Goal: Use online tool/utility: Utilize a website feature to perform a specific function

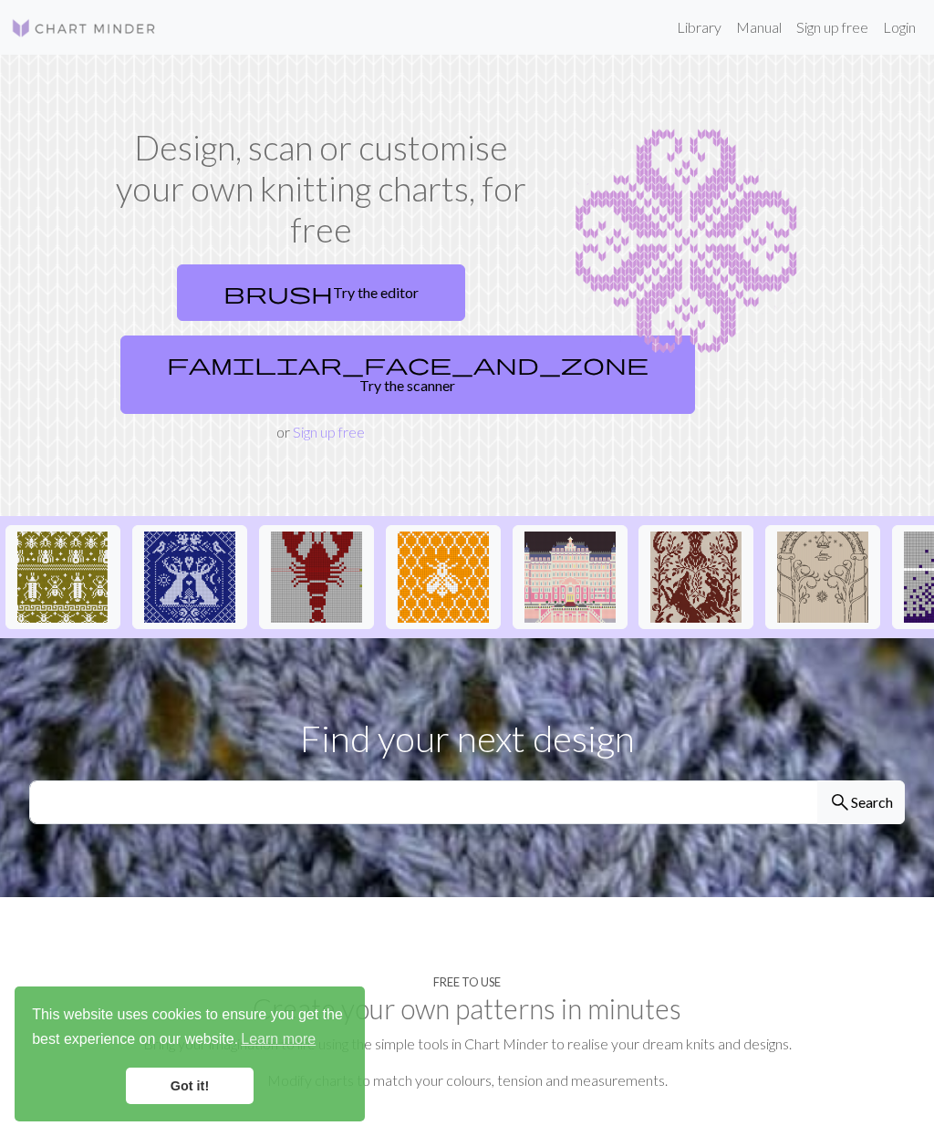
click at [905, 26] on link "Login" at bounding box center [899, 27] width 47 height 36
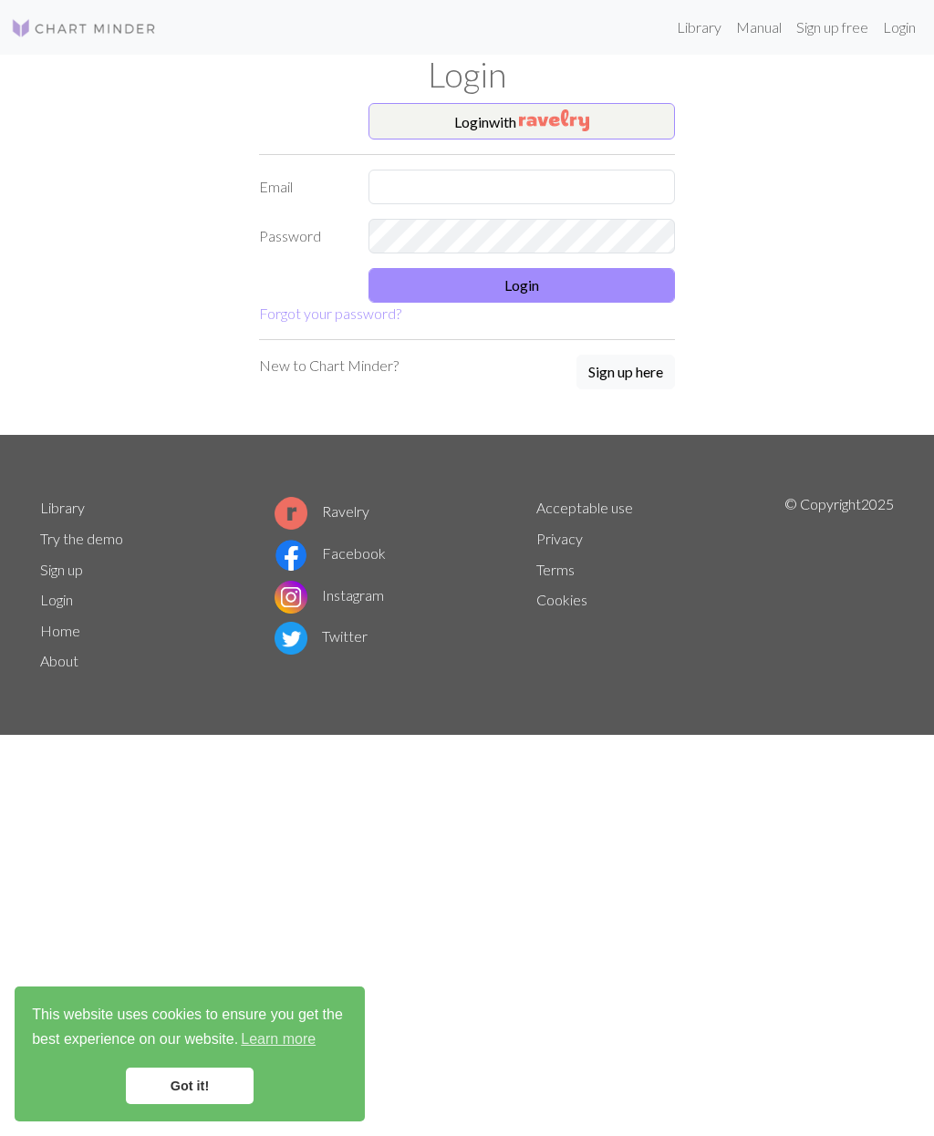
click at [417, 184] on input "text" at bounding box center [521, 187] width 306 height 35
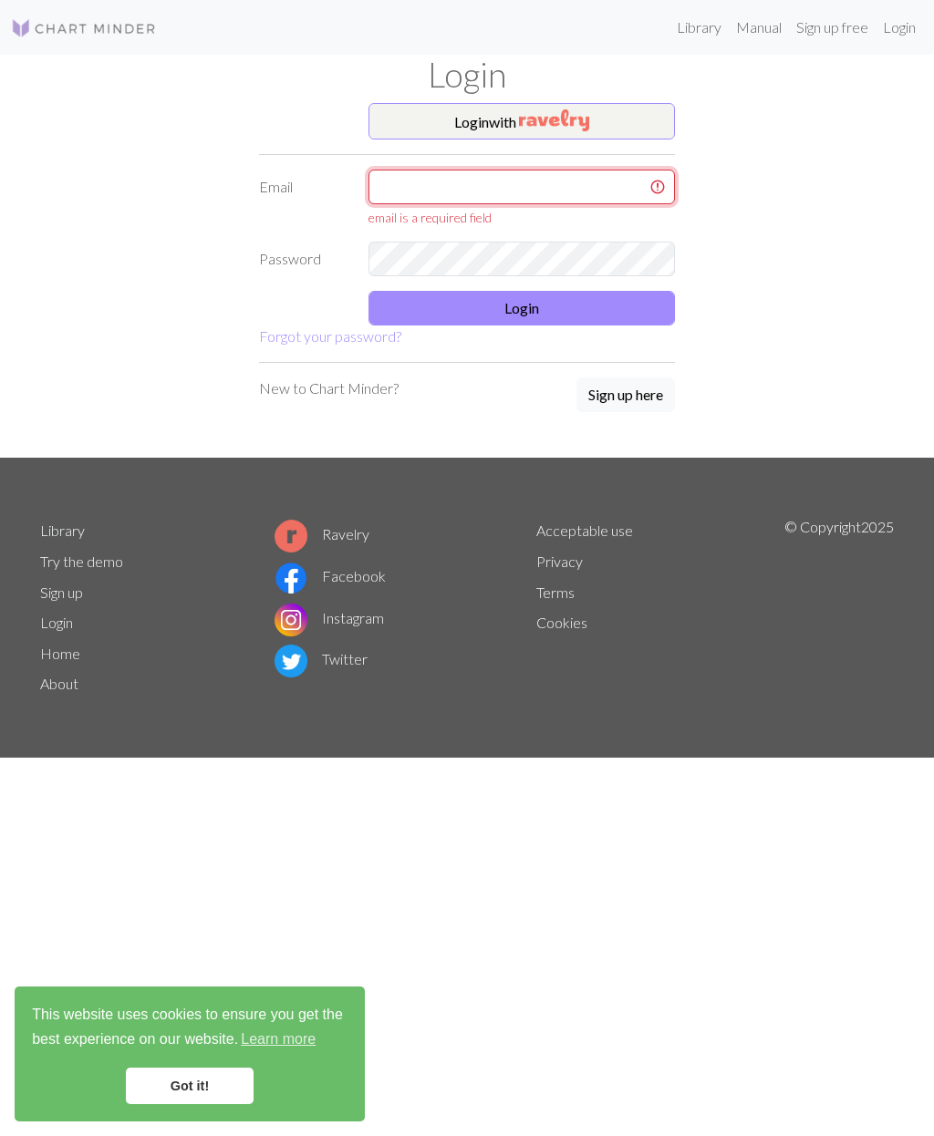
type input "[PERSON_NAME][EMAIL_ADDRESS][DOMAIN_NAME]"
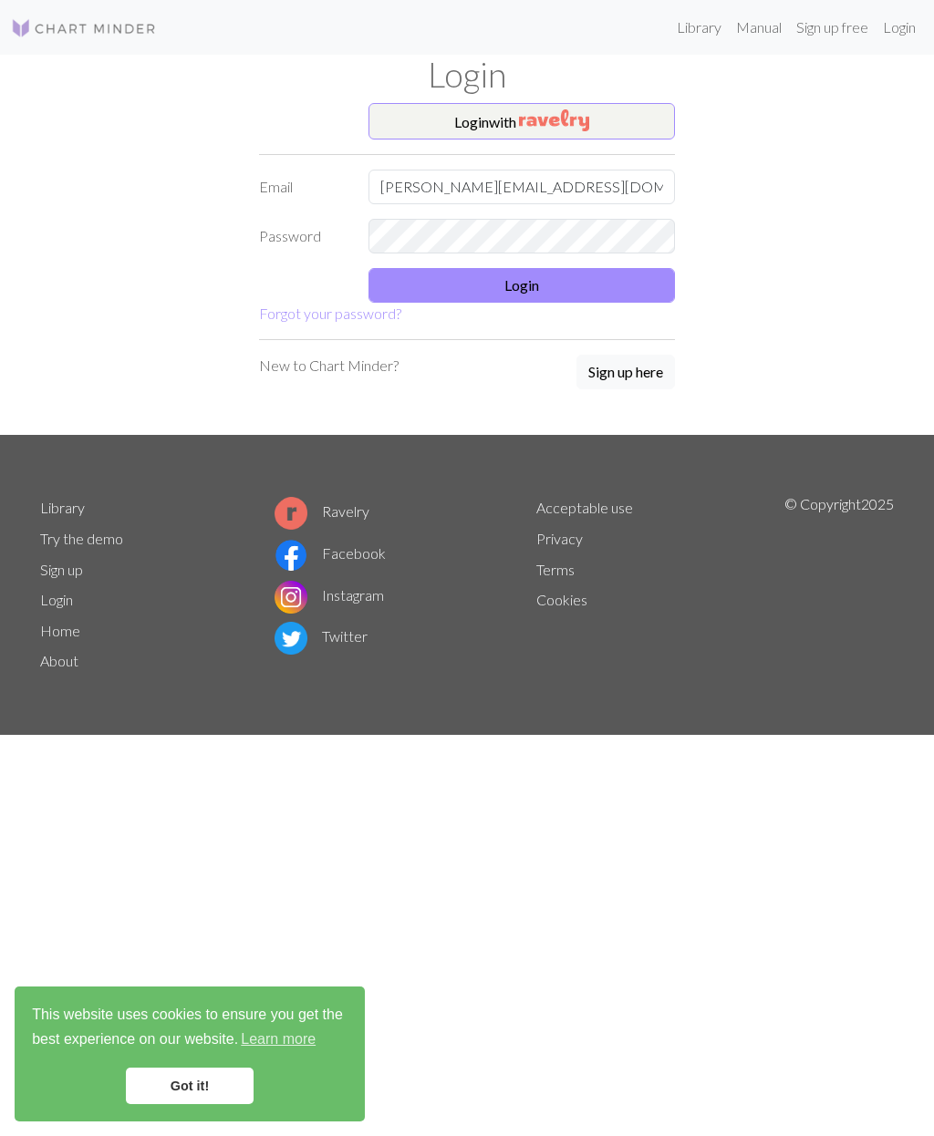
click at [521, 281] on button "Login" at bounding box center [521, 285] width 306 height 35
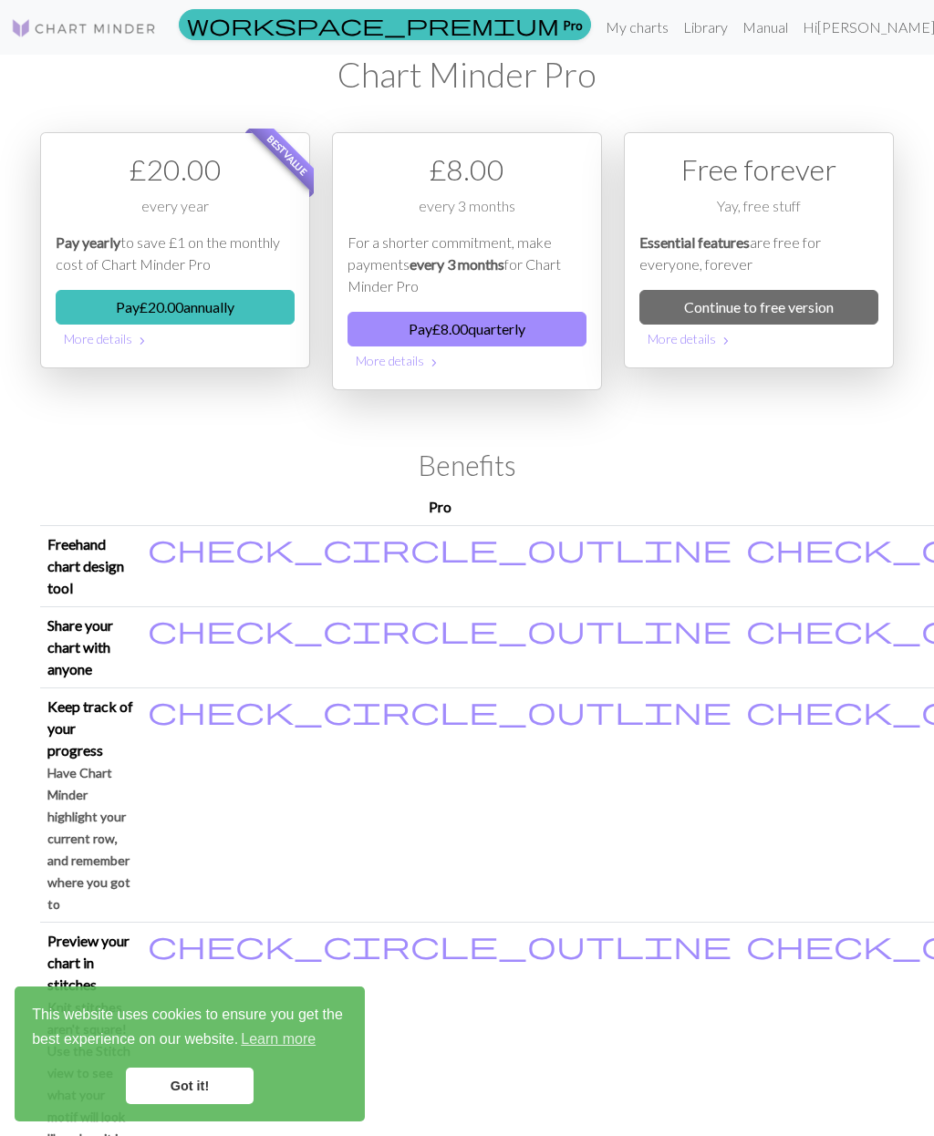
click at [803, 302] on link "Continue to free version" at bounding box center [758, 307] width 239 height 35
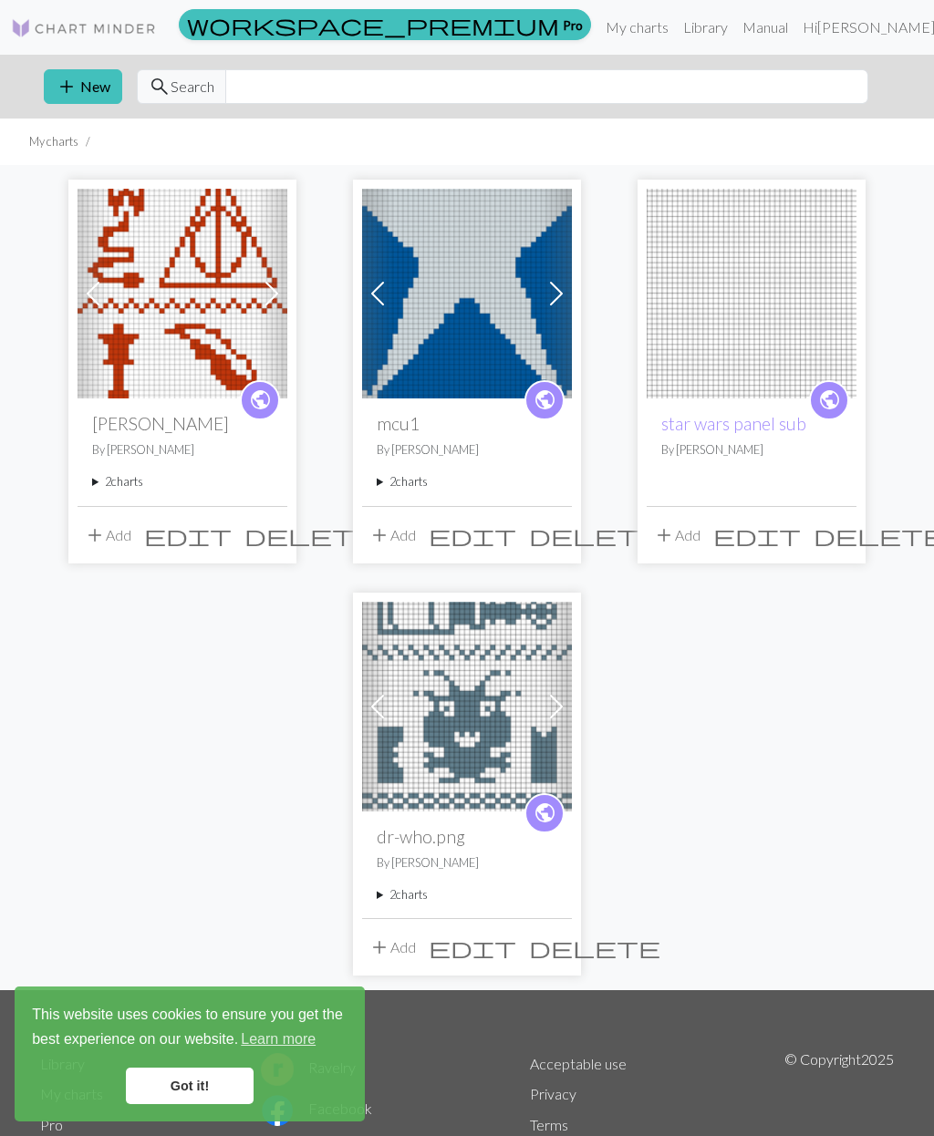
click at [459, 302] on img at bounding box center [467, 294] width 210 height 210
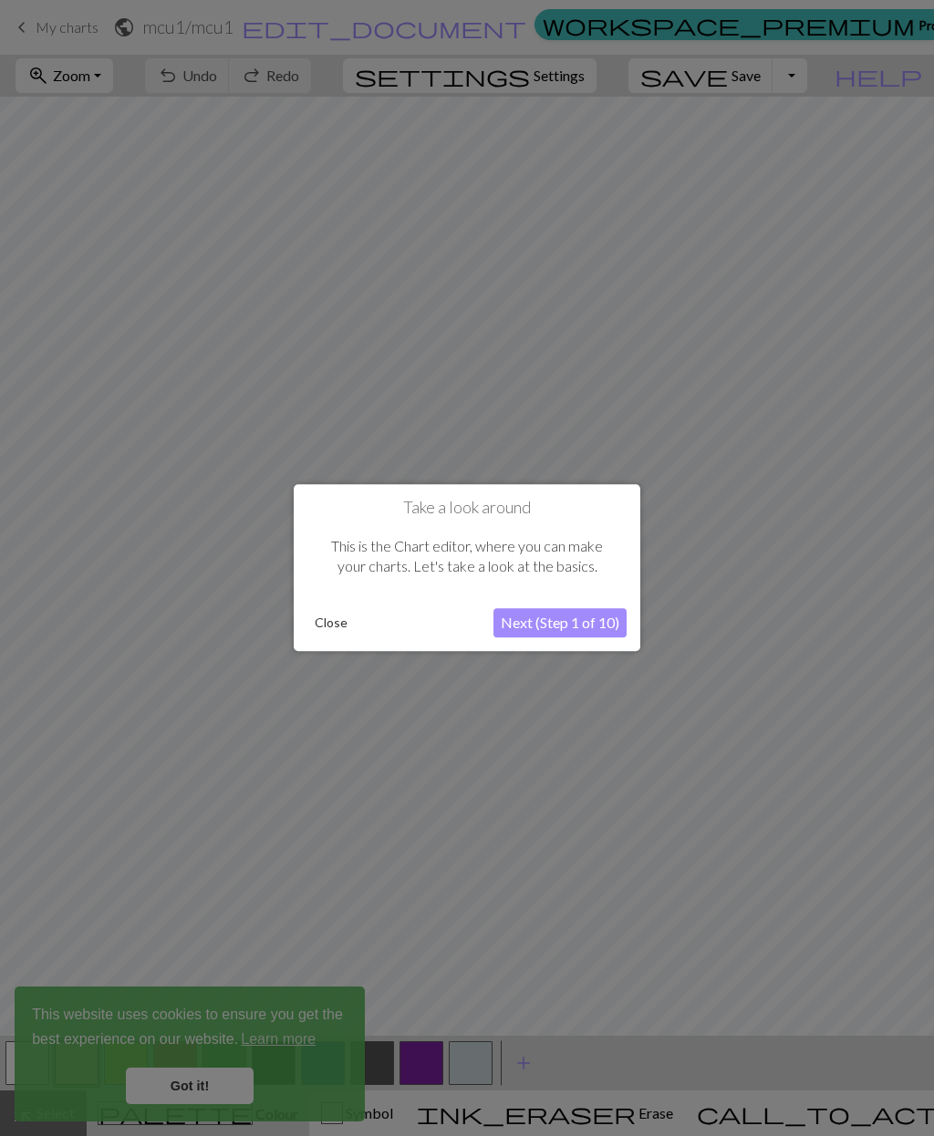
click at [334, 617] on button "Close" at bounding box center [330, 623] width 47 height 27
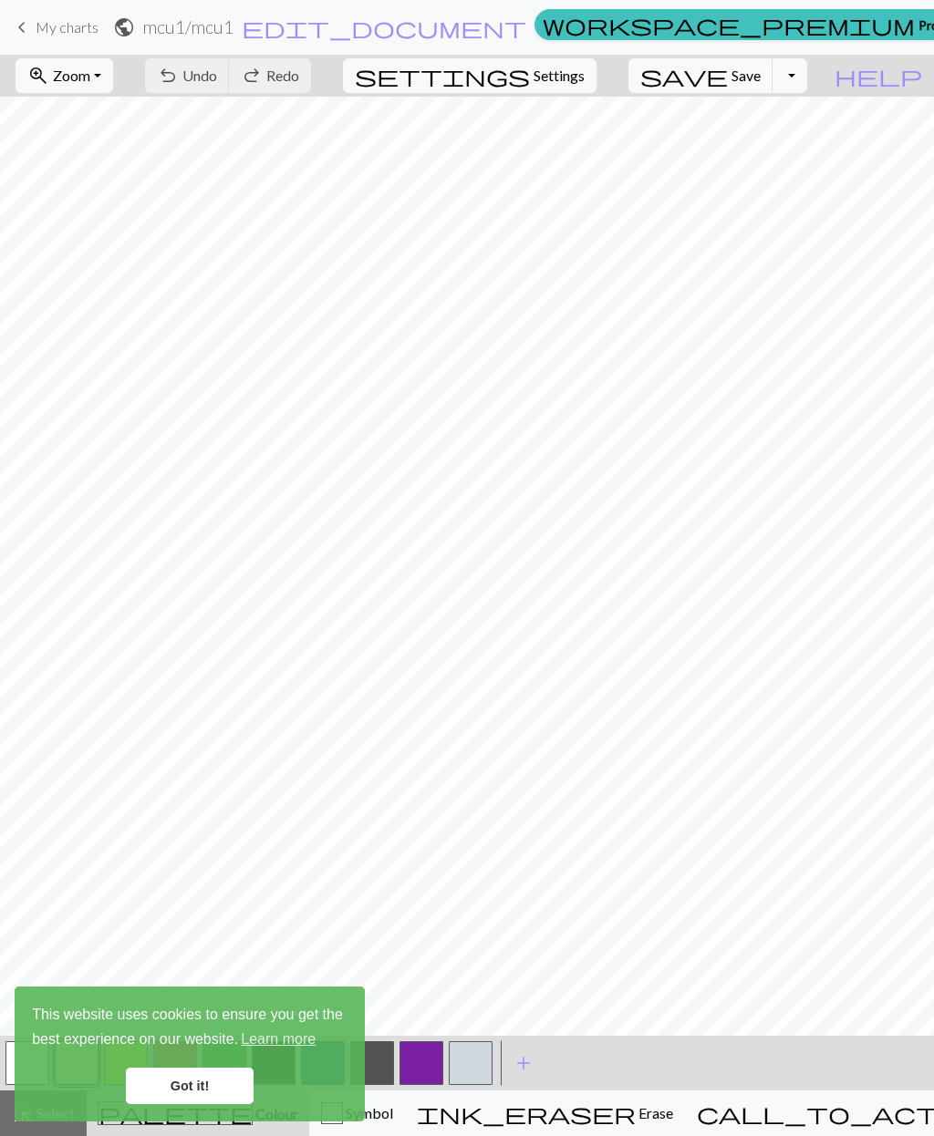
scroll to position [1924, 0]
click at [90, 78] on span "Zoom" at bounding box center [71, 75] width 37 height 17
click at [89, 229] on button "50%" at bounding box center [88, 218] width 144 height 29
click at [207, 1089] on link "Got it!" at bounding box center [190, 1086] width 128 height 36
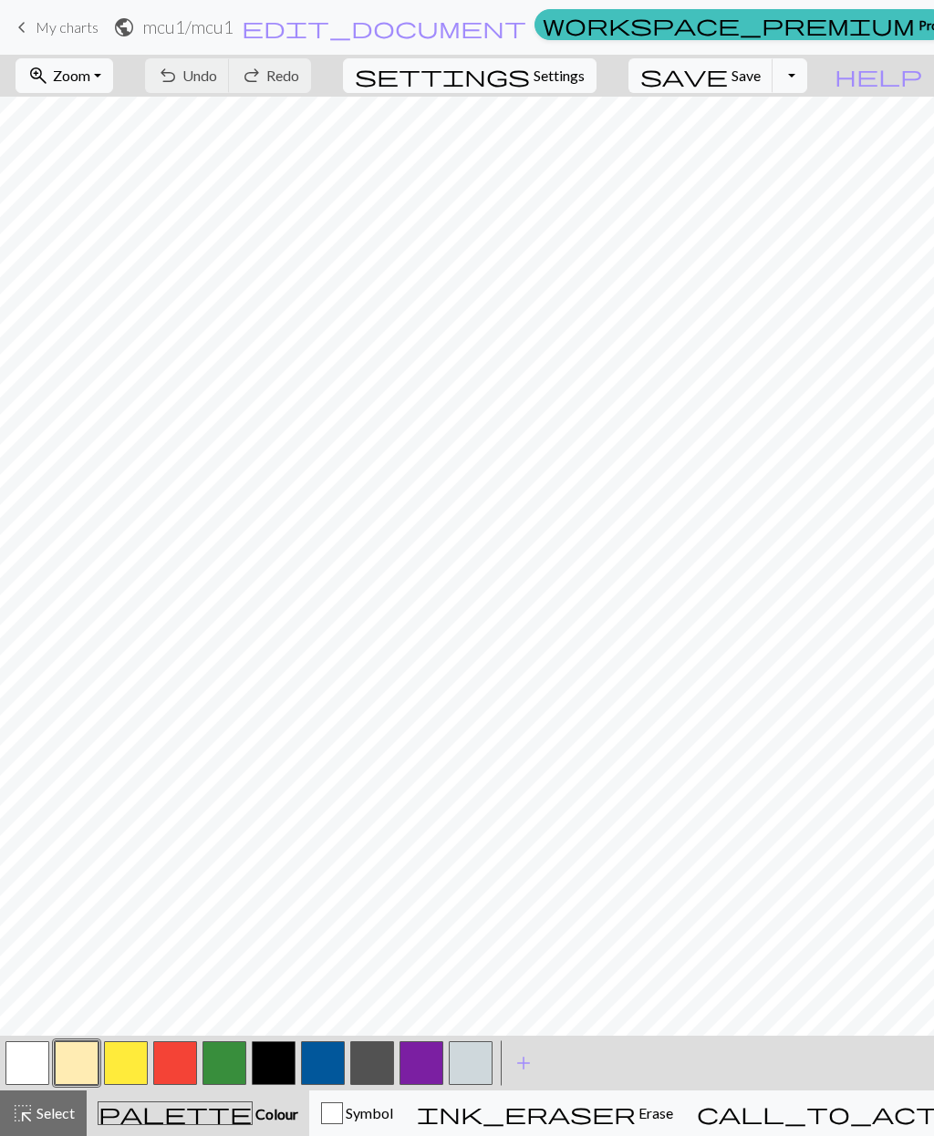
click at [181, 1060] on button "button" at bounding box center [175, 1064] width 44 height 44
click at [480, 1057] on button "button" at bounding box center [471, 1064] width 44 height 44
click at [178, 1059] on button "button" at bounding box center [175, 1064] width 44 height 44
click at [331, 1049] on button "button" at bounding box center [323, 1064] width 44 height 44
click at [761, 70] on span "Save" at bounding box center [745, 75] width 29 height 17
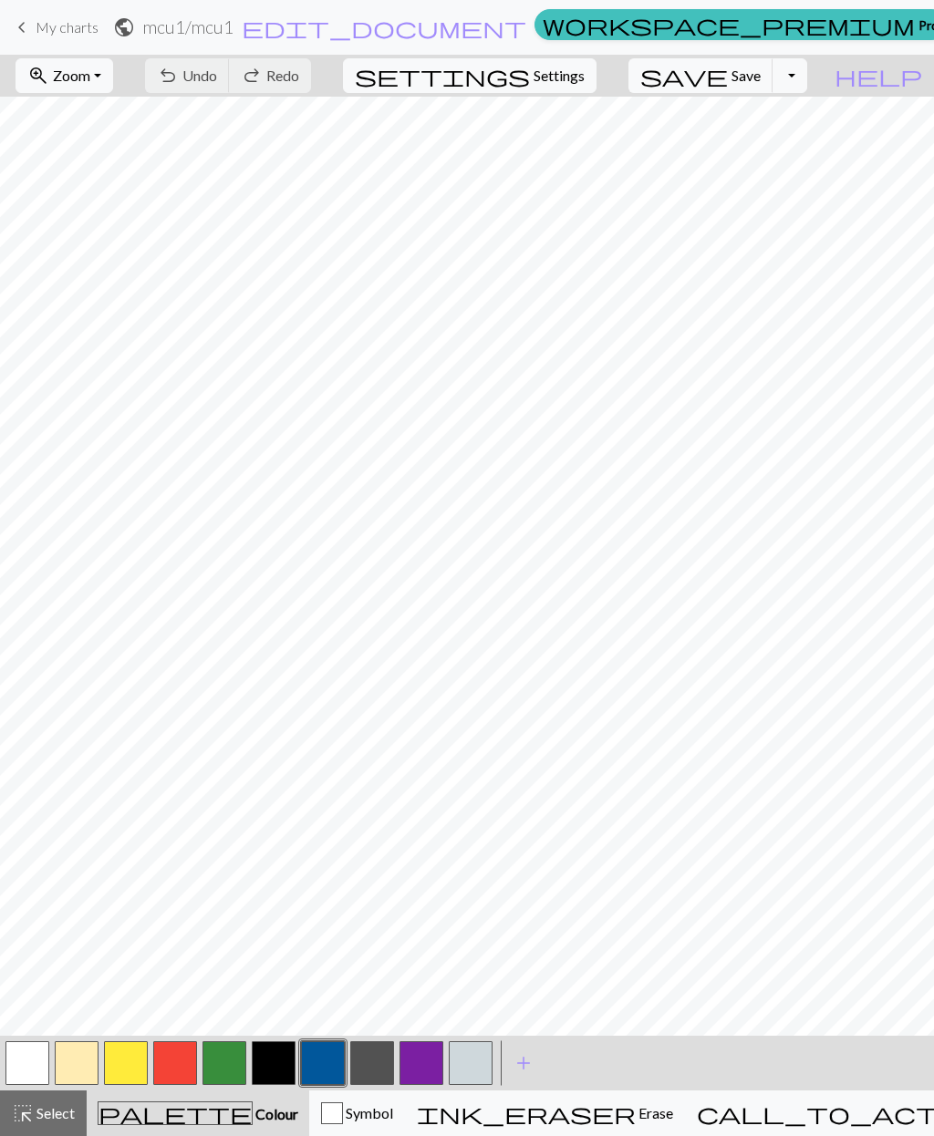
click at [13, 1130] on button "highlight_alt Select Select" at bounding box center [43, 1114] width 87 height 46
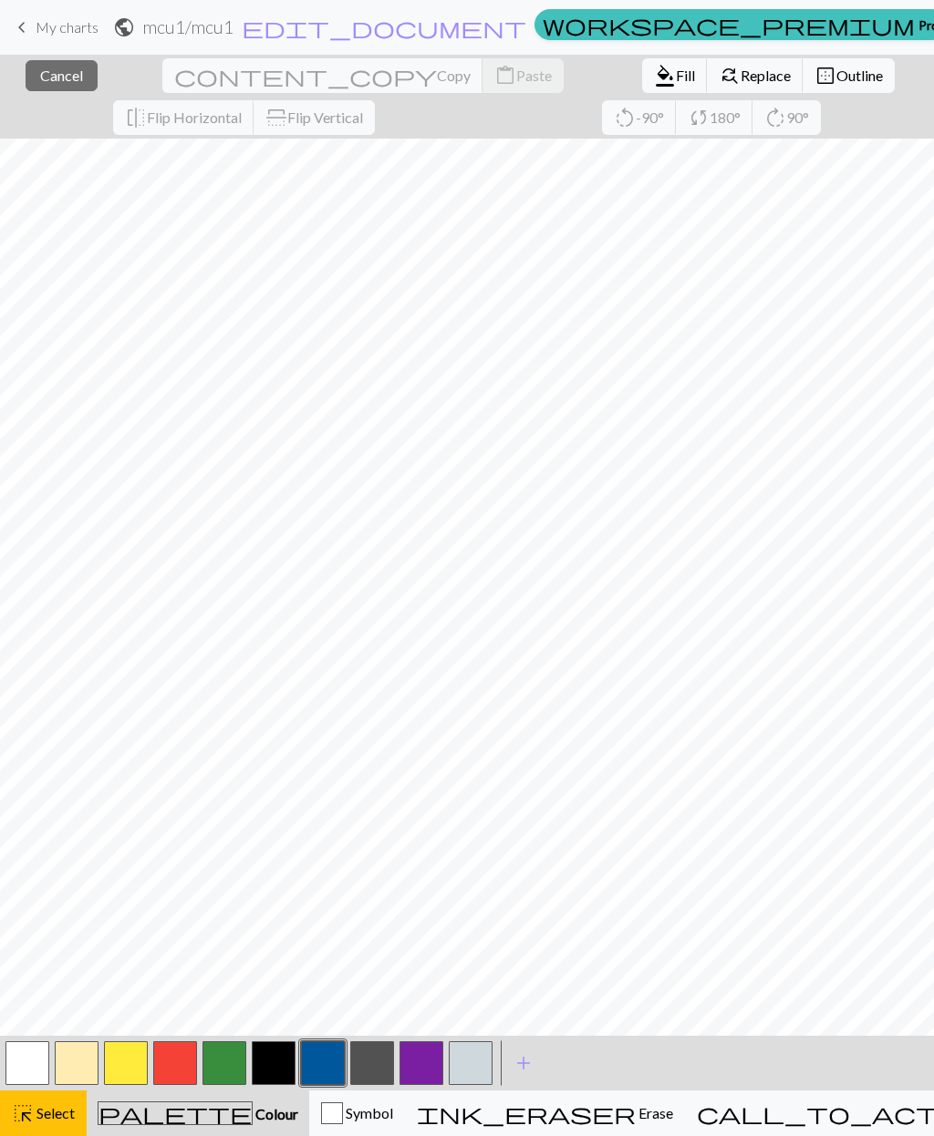
click at [45, 63] on button "close Cancel" at bounding box center [62, 75] width 72 height 31
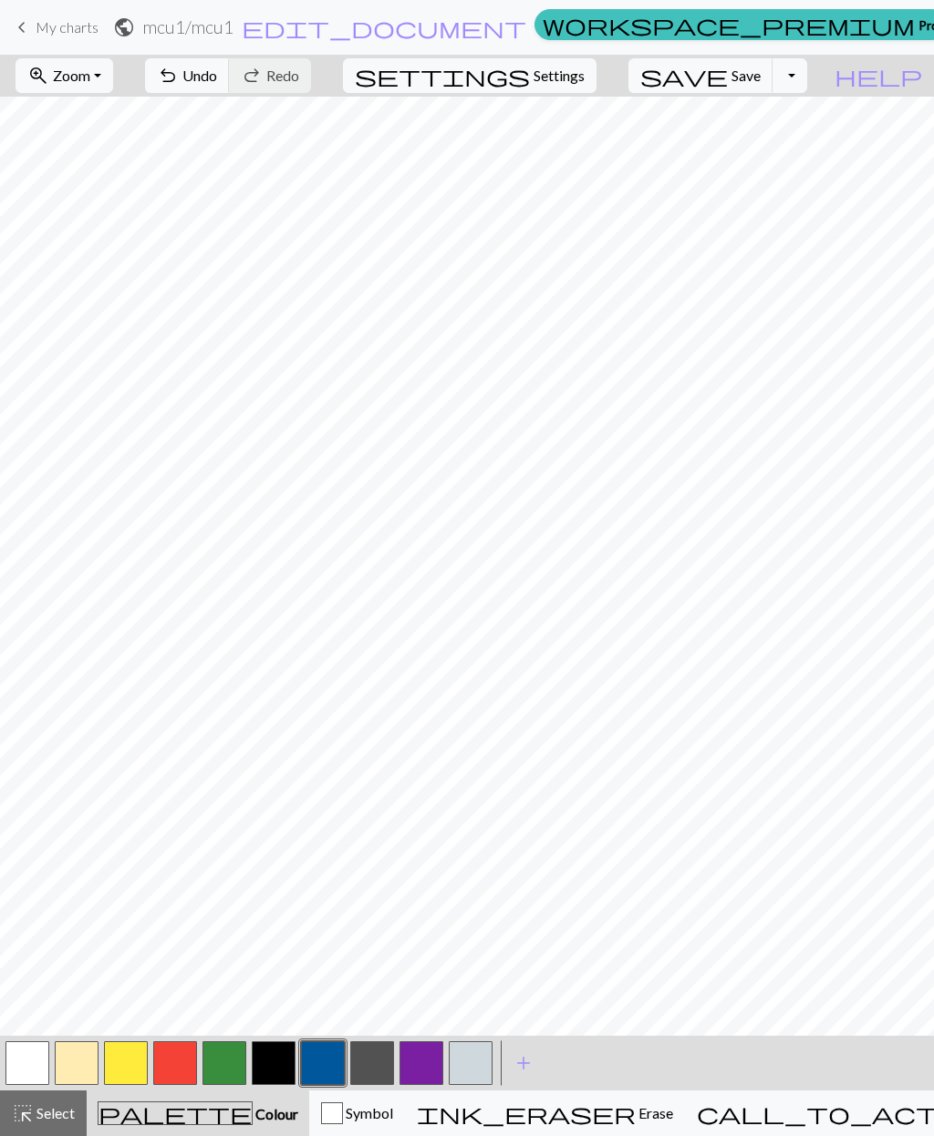
click at [217, 71] on span "Undo" at bounding box center [199, 75] width 35 height 17
click at [230, 90] on button "undo Undo Undo" at bounding box center [187, 75] width 85 height 35
click at [217, 72] on span "Undo" at bounding box center [199, 75] width 35 height 17
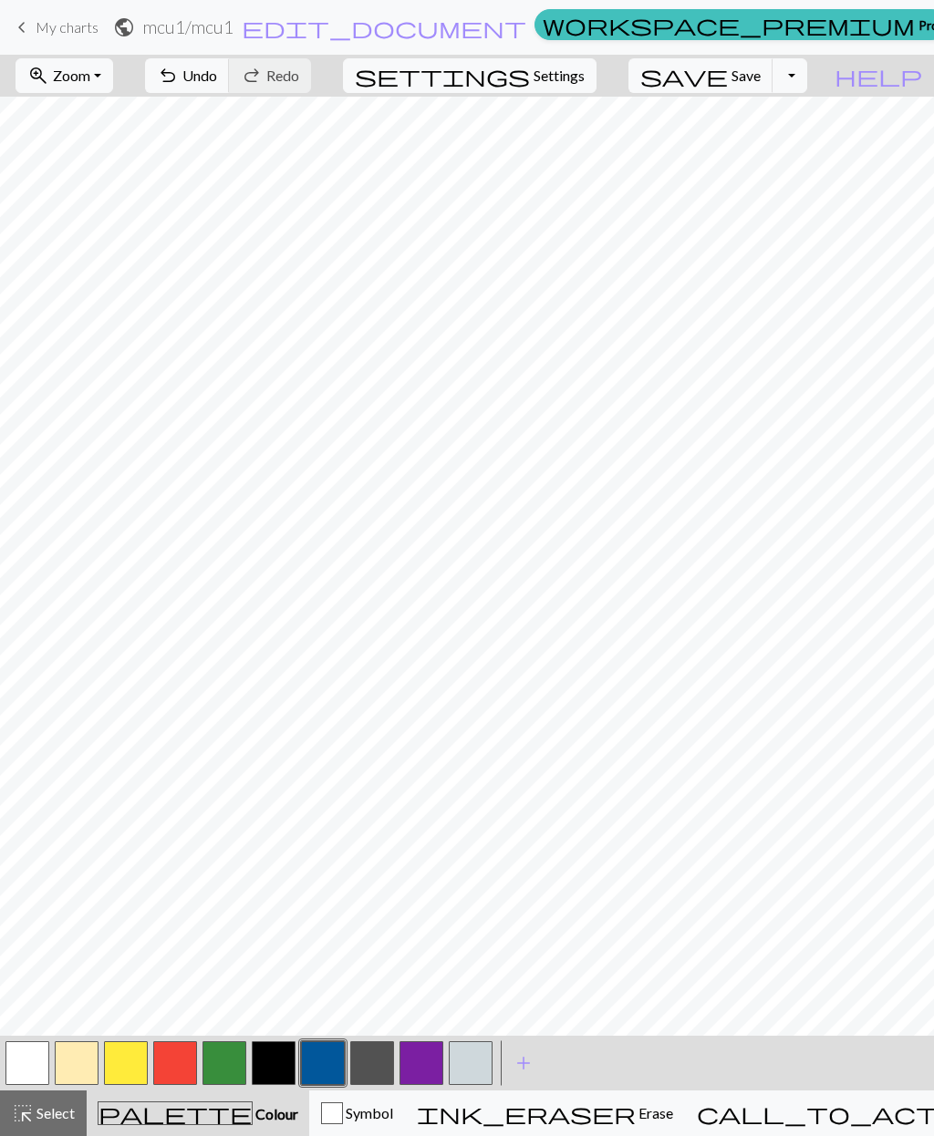
click at [217, 81] on span "Undo" at bounding box center [199, 75] width 35 height 17
click at [90, 78] on span "Zoom" at bounding box center [71, 75] width 37 height 17
click at [96, 114] on button "Fit all" at bounding box center [88, 115] width 144 height 29
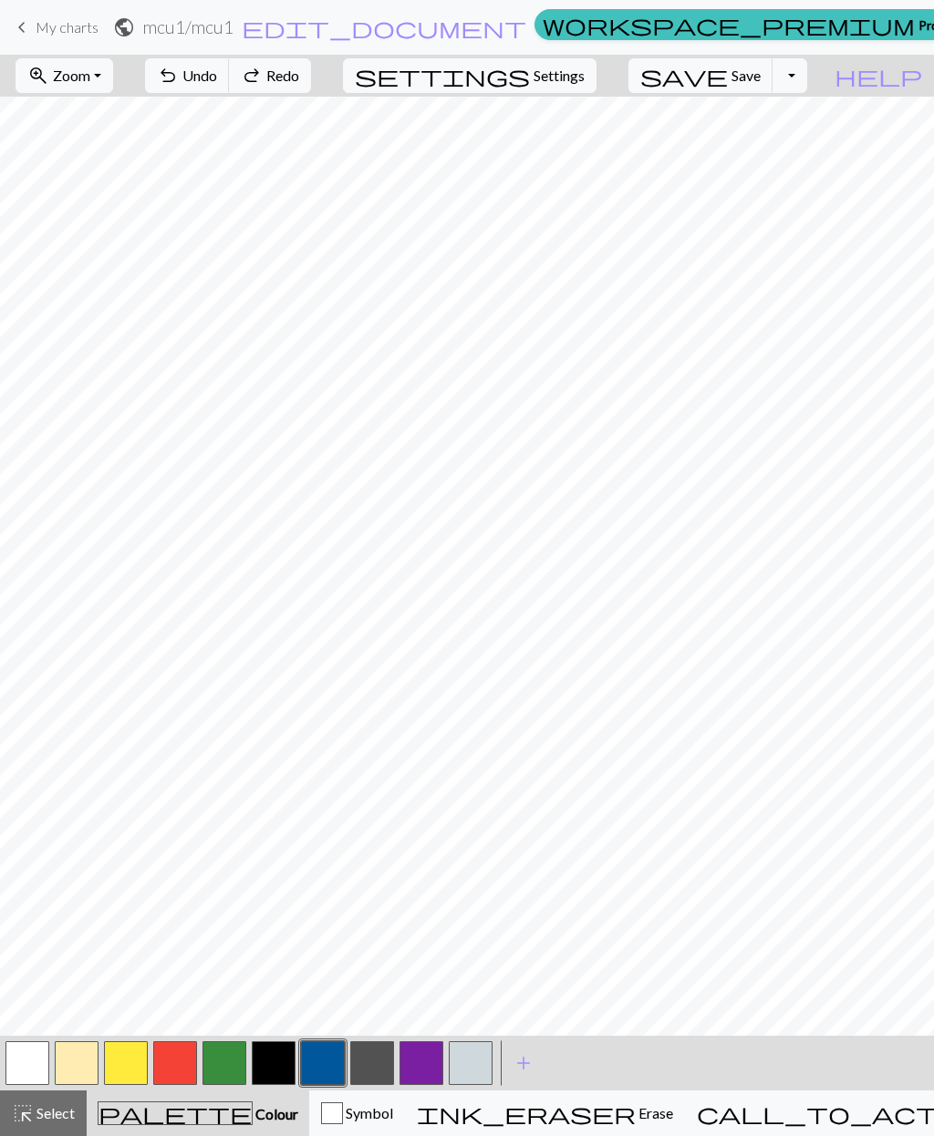
click at [130, 1072] on button "button" at bounding box center [126, 1064] width 44 height 44
click at [105, 64] on button "zoom_in Zoom Zoom" at bounding box center [65, 75] width 98 height 35
click at [106, 250] on button "100%" at bounding box center [88, 247] width 144 height 29
click at [217, 72] on span "Undo" at bounding box center [199, 75] width 35 height 17
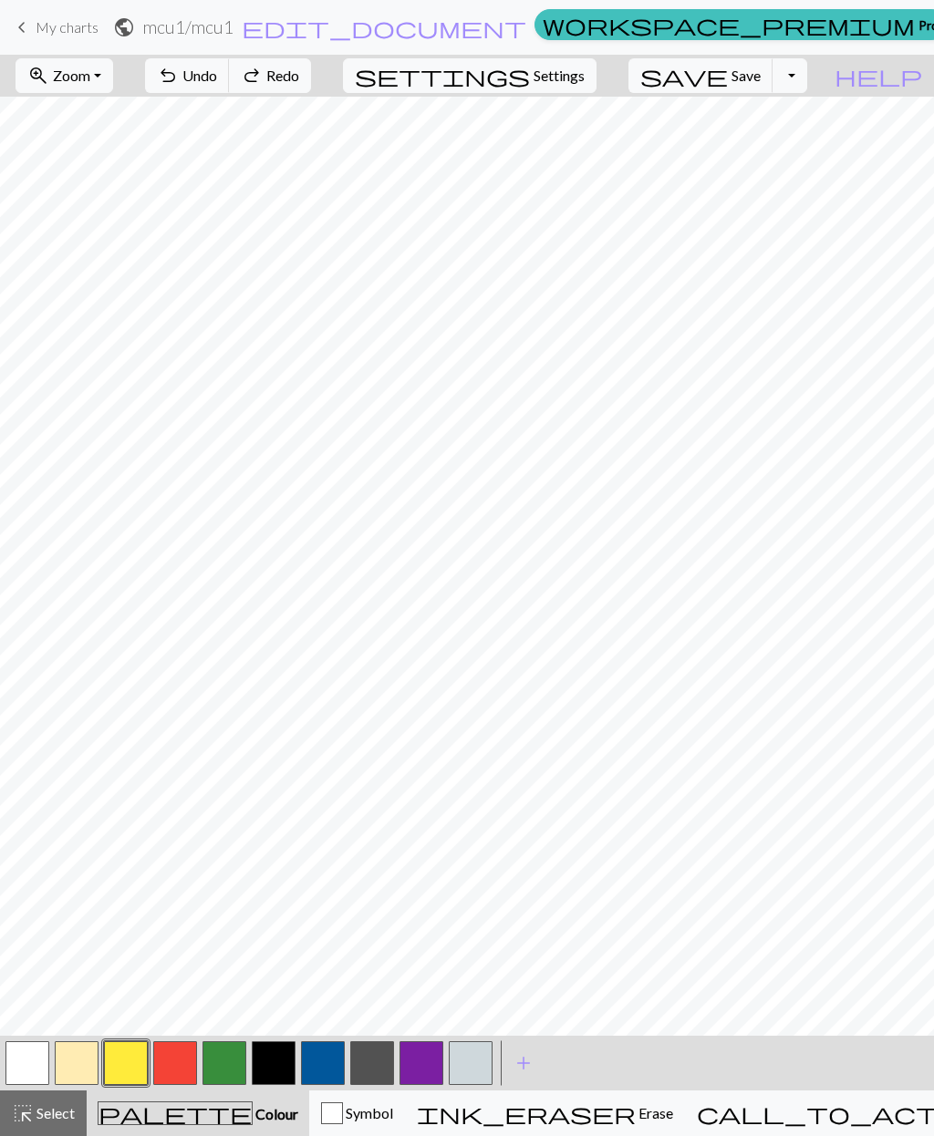
click at [217, 84] on span "Undo" at bounding box center [199, 75] width 35 height 17
click at [217, 69] on span "Undo" at bounding box center [199, 75] width 35 height 17
click at [135, 1061] on button "button" at bounding box center [126, 1064] width 44 height 44
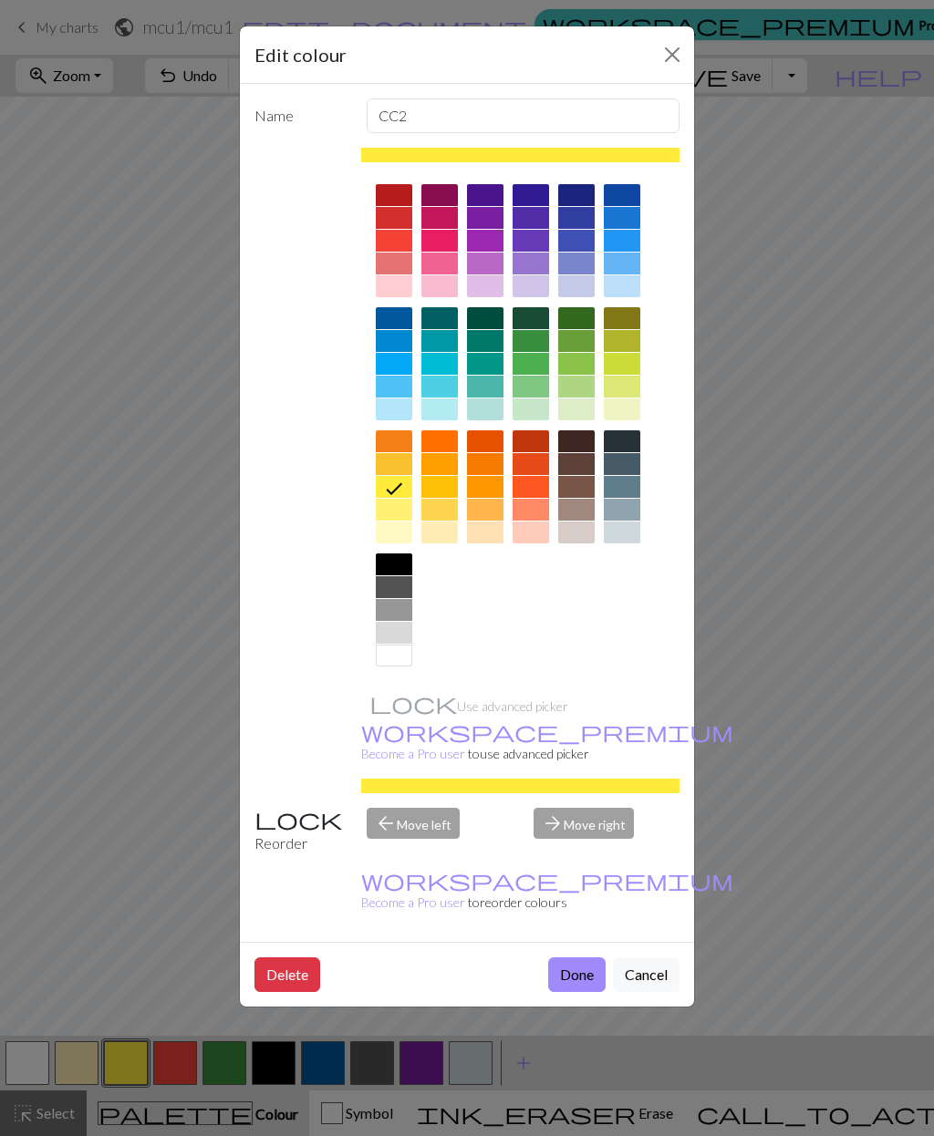
click at [590, 958] on button "Done" at bounding box center [576, 975] width 57 height 35
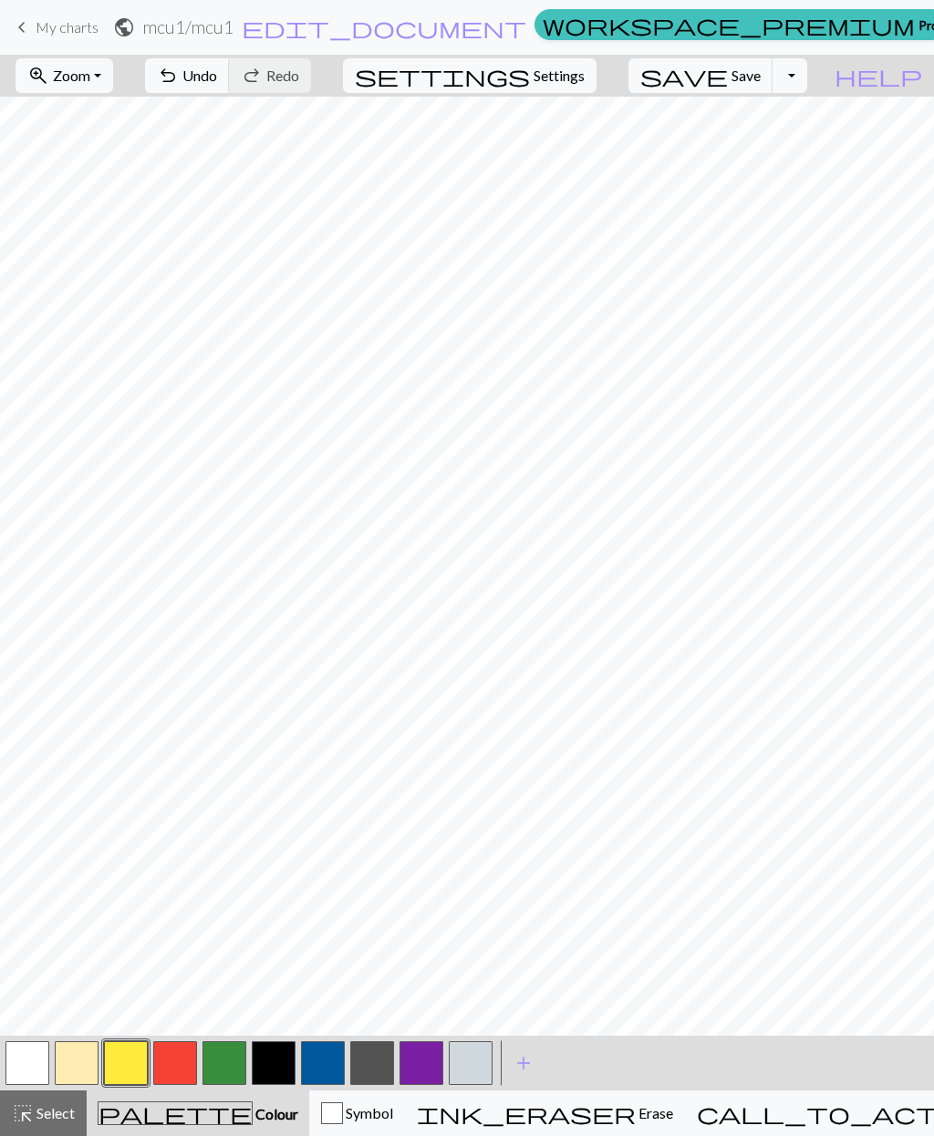
click at [90, 74] on span "Zoom" at bounding box center [71, 75] width 37 height 17
click at [109, 151] on button "Fit width" at bounding box center [88, 144] width 144 height 29
click at [113, 61] on button "zoom_in Zoom Zoom" at bounding box center [65, 75] width 98 height 35
click at [106, 245] on button "100%" at bounding box center [88, 247] width 144 height 29
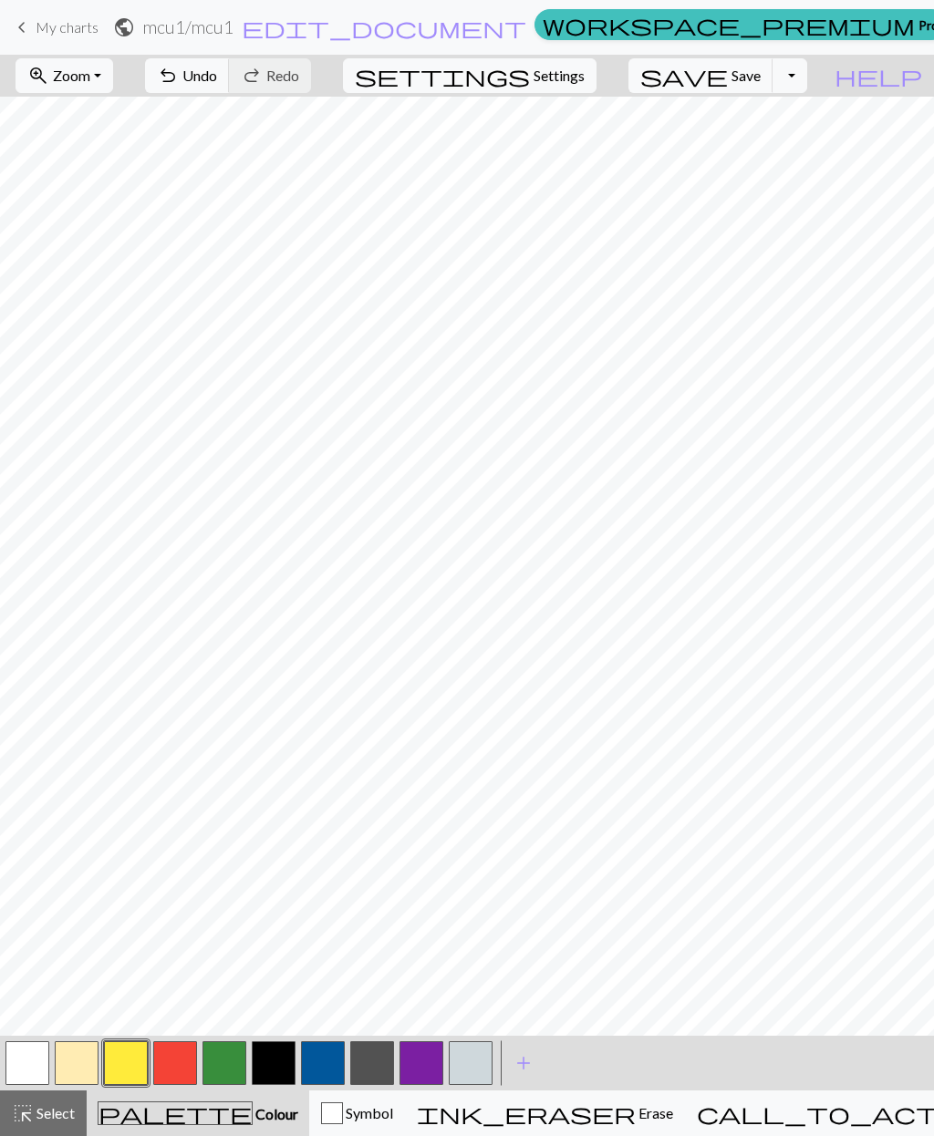
click at [217, 75] on span "Undo" at bounding box center [199, 75] width 35 height 17
click at [757, 81] on button "save Save Save" at bounding box center [700, 75] width 145 height 35
